Goal: Task Accomplishment & Management: Manage account settings

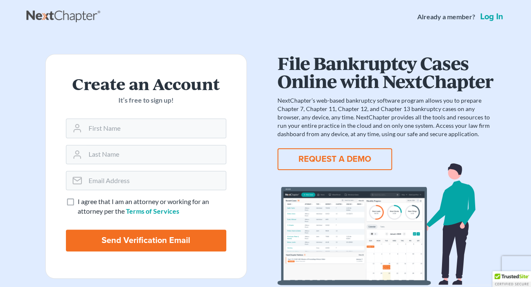
click at [495, 17] on link "Log in" at bounding box center [491, 17] width 26 height 8
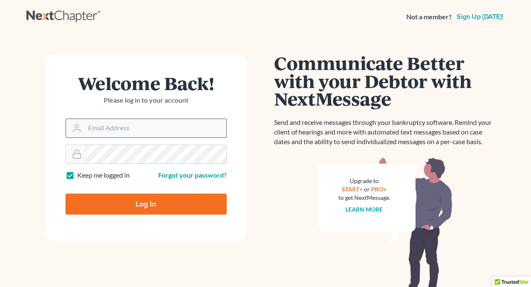
click at [163, 136] on input "Email Address" at bounding box center [155, 128] width 141 height 18
type input "brockfam24@gmail.com"
click at [141, 152] on form "Welcome Back! Please log in to your account Email Address brockfam24@gmail.com …" at bounding box center [145, 148] width 201 height 188
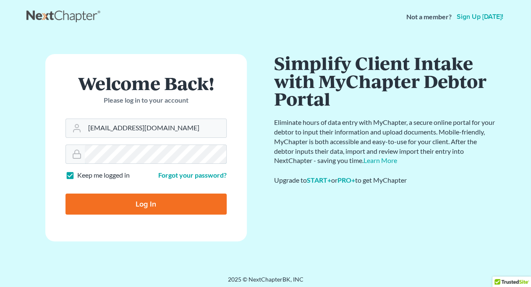
click at [65, 194] on input "Log In" at bounding box center [145, 204] width 161 height 21
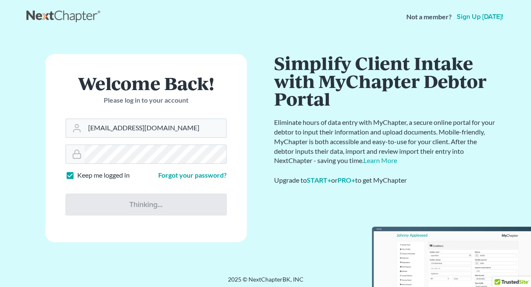
type input "Thinking..."
